Goal: Find specific page/section: Find specific page/section

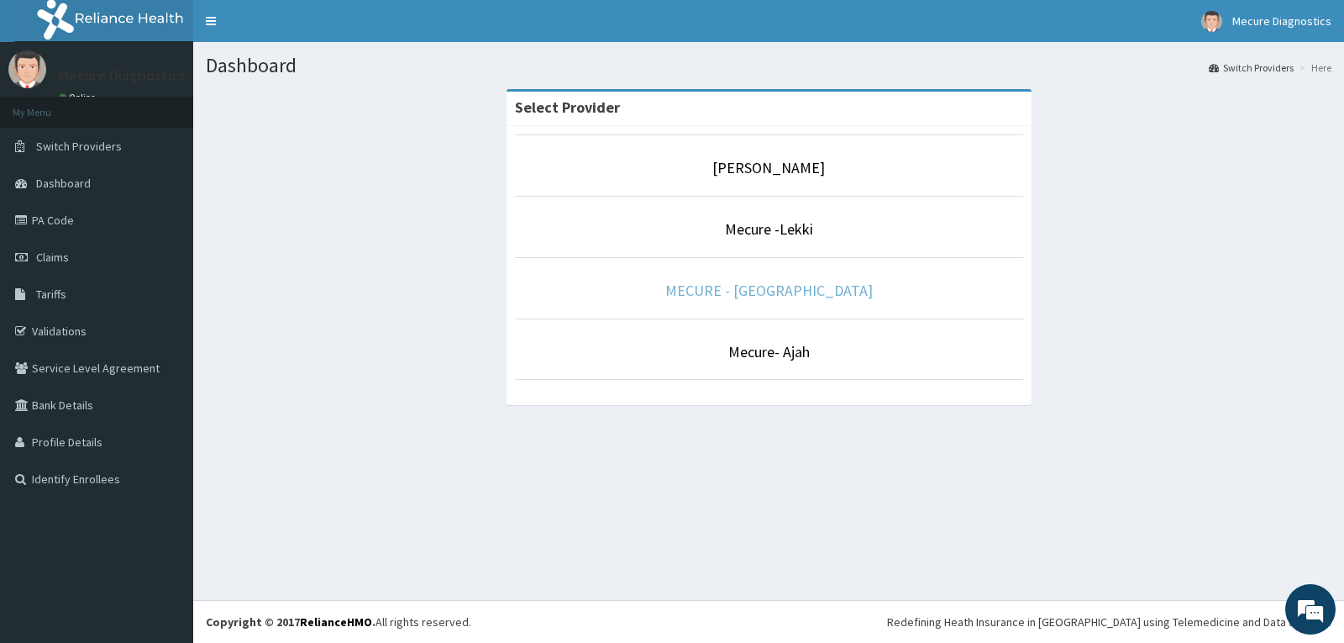
click at [776, 282] on link "MECURE - [GEOGRAPHIC_DATA]" at bounding box center [770, 290] width 208 height 19
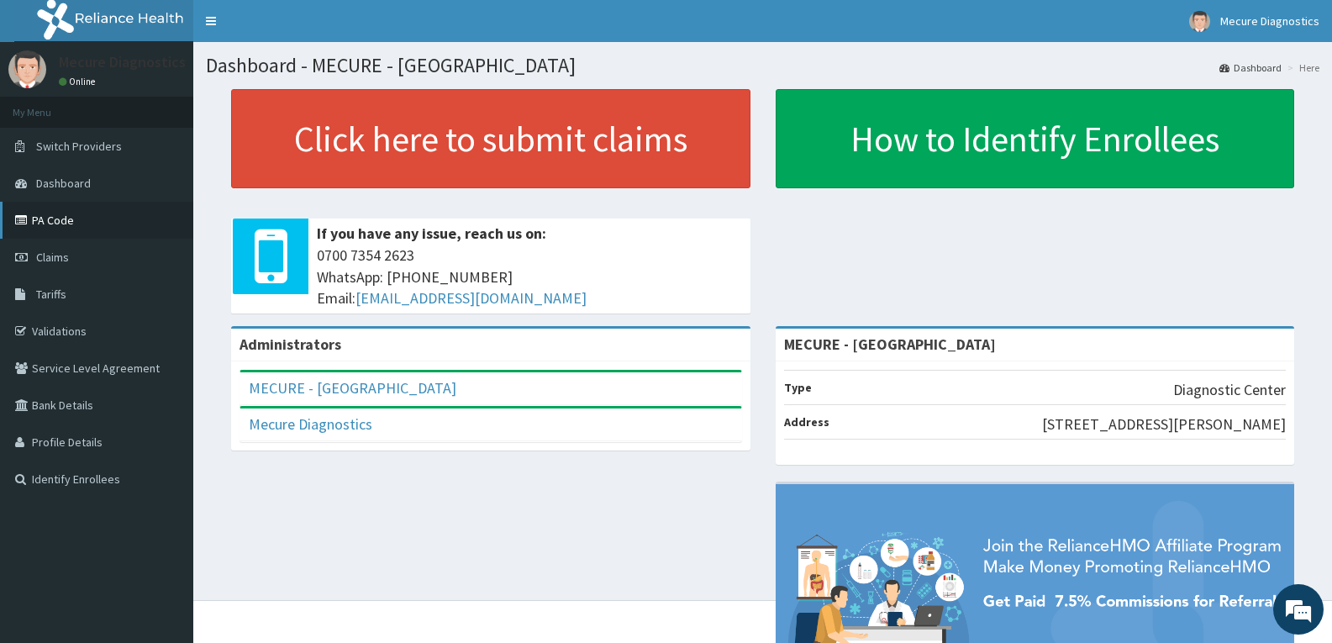
click at [42, 213] on link "PA Code" at bounding box center [96, 220] width 193 height 37
